Goal: Transaction & Acquisition: Purchase product/service

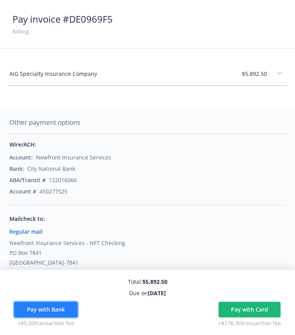
click at [50, 305] on button "Pay with Bank" at bounding box center [46, 310] width 64 height 16
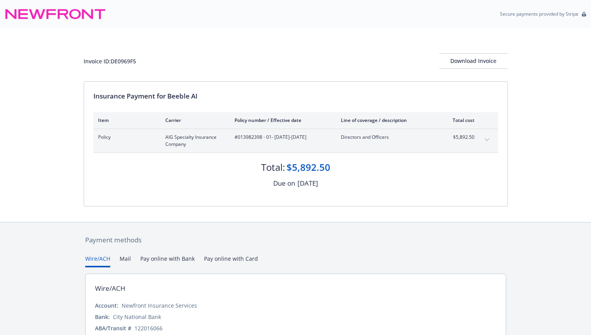
scroll to position [48, 0]
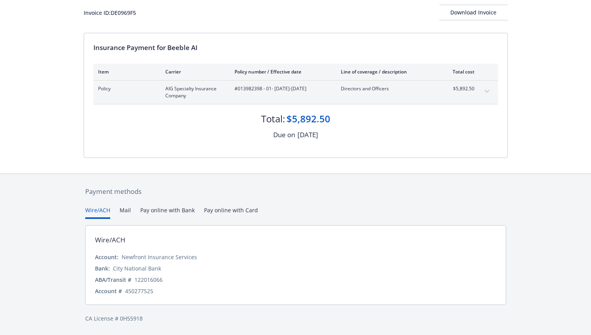
click at [126, 214] on button "Mail" at bounding box center [125, 212] width 11 height 13
click at [90, 212] on button "Wire/ACH" at bounding box center [97, 212] width 25 height 13
click at [167, 212] on button "Pay online with Bank" at bounding box center [167, 212] width 54 height 13
click at [95, 196] on div "Payment methods Wire/ACH Mail Pay online with Bank Pay online with Card Wire/AC…" at bounding box center [296, 254] width 424 height 161
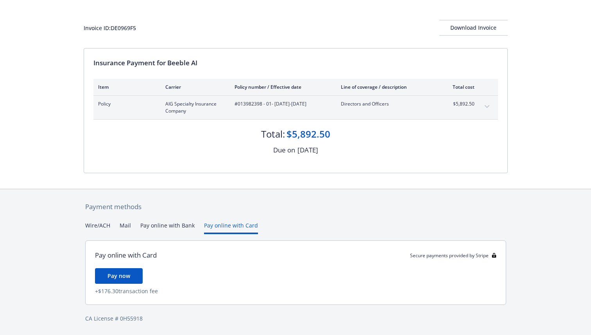
scroll to position [33, 0]
click at [237, 213] on div "Payment methods Wire/ACH Mail Pay online with Bank Pay online with Card Pay onl…" at bounding box center [296, 262] width 424 height 146
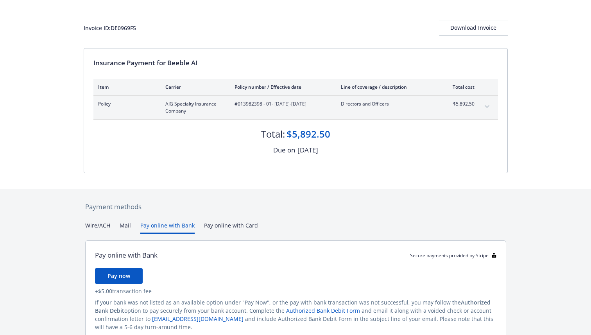
click at [175, 227] on button "Pay online with Bank" at bounding box center [167, 227] width 54 height 13
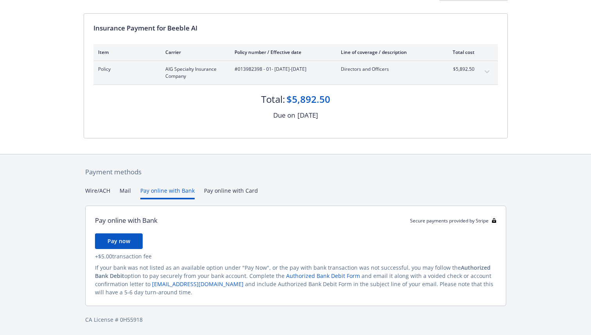
scroll to position [69, 0]
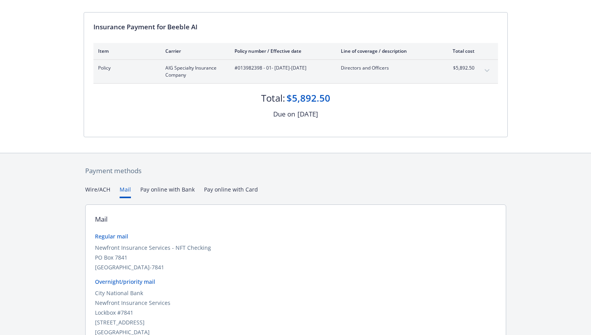
click at [126, 190] on button "Mail" at bounding box center [125, 191] width 11 height 13
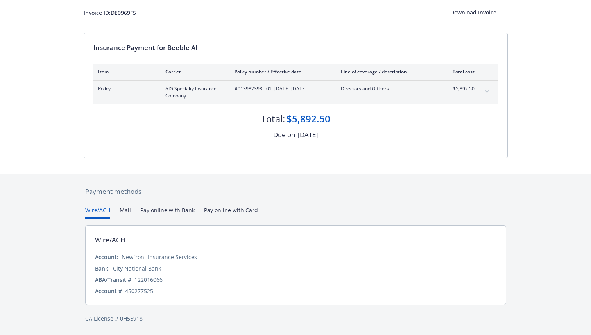
scroll to position [48, 0]
click at [94, 193] on div "Payment methods Wire/ACH Mail Pay online with Bank Pay online with Card Wire/AC…" at bounding box center [296, 254] width 424 height 161
click at [292, 114] on div "$5,892.50" at bounding box center [308, 118] width 44 height 13
drag, startPoint x: 293, startPoint y: 119, endPoint x: 328, endPoint y: 119, distance: 34.8
click at [328, 119] on div "$5,892.50" at bounding box center [308, 118] width 44 height 13
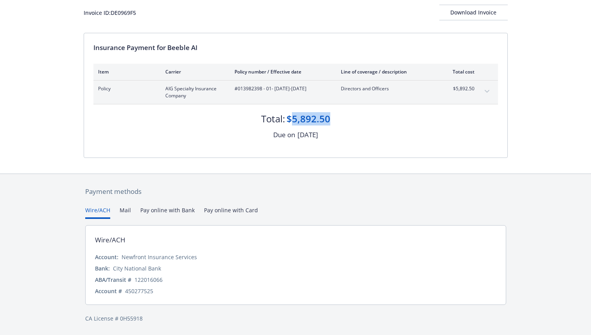
copy div "5,892.50"
click at [105, 89] on span "Policy" at bounding box center [125, 88] width 55 height 7
